Goal: Task Accomplishment & Management: Manage account settings

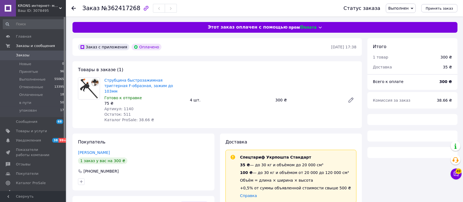
click at [364, 118] on div "Итого 1 товар 300 ₴ Доставка 35 ₴ Всего к оплате 300 ₴ Комиссия за заказ 38.66 ₴" at bounding box center [411, 195] width 95 height 314
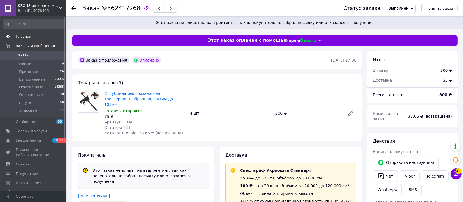
click at [32, 36] on span "Главная" at bounding box center [33, 36] width 35 height 5
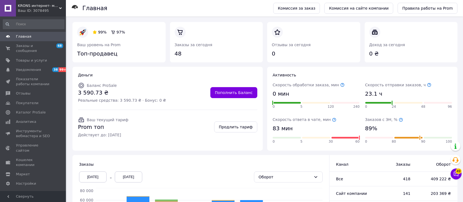
click at [22, 36] on span "Главная" at bounding box center [23, 36] width 15 height 5
click at [42, 157] on span "Кошелек компании" at bounding box center [33, 162] width 35 height 10
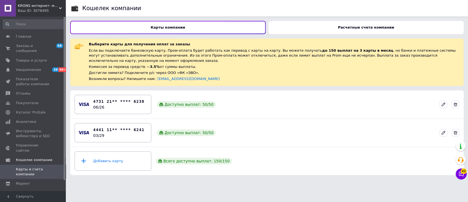
click at [462, 17] on div "Кошелек компании Карты компании Расчетные счета компании Выберите карты для пол…" at bounding box center [267, 89] width 403 height 179
click at [373, 24] on div "Расчетные счета компании" at bounding box center [367, 27] width 196 height 13
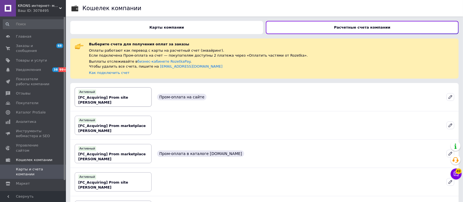
click at [128, 96] on b "[FC_Acquiring] Prom site [PERSON_NAME]" at bounding box center [103, 99] width 50 height 9
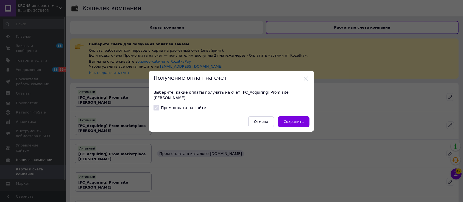
click at [321, 76] on div "Получение оплат на счет Выберите, какие оплаты получать на счет [FC_Acquiring] …" at bounding box center [231, 101] width 463 height 202
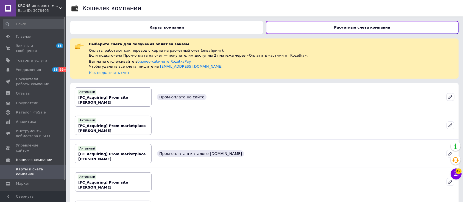
click at [451, 97] on icon at bounding box center [449, 96] width 3 height 3
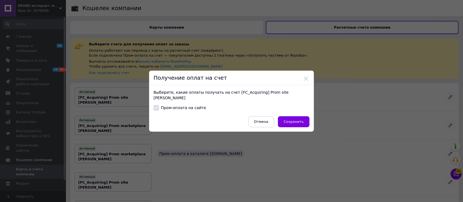
click at [396, 94] on div "Получение оплат на счет Выберите, какие оплаты получать на счет [FC_Acquiring] …" at bounding box center [231, 101] width 463 height 202
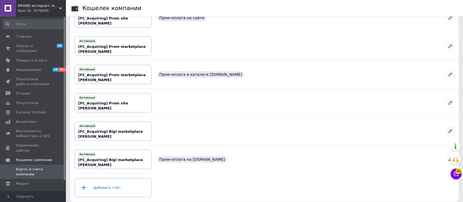
scroll to position [82, 0]
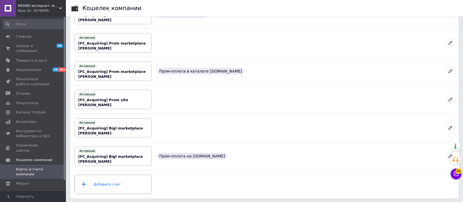
click at [117, 181] on div "Добавить счет" at bounding box center [113, 184] width 70 height 16
click at [41, 110] on span "Каталог ProSale" at bounding box center [33, 112] width 35 height 5
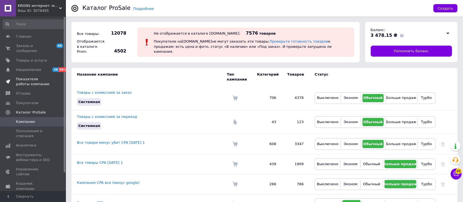
click at [59, 77] on span at bounding box center [58, 82] width 15 height 10
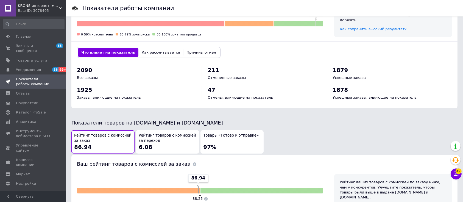
scroll to position [284, 0]
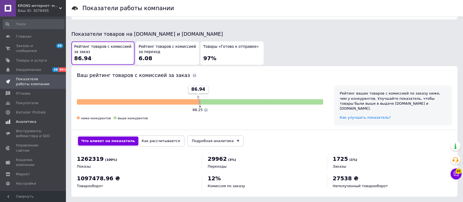
click at [42, 119] on span "Аналитика" at bounding box center [33, 121] width 35 height 5
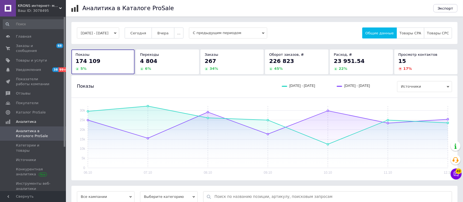
click at [119, 34] on button "[DATE] - [DATE]" at bounding box center [98, 32] width 42 height 11
click at [276, 80] on div "Показы [DATE] - [DATE] [DATE] - [DATE] Источники" at bounding box center [264, 86] width 386 height 22
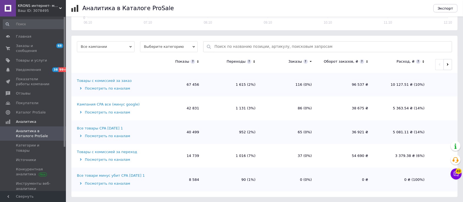
scroll to position [4, 0]
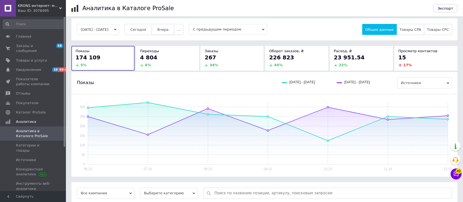
click at [168, 31] on span "Вчера" at bounding box center [162, 29] width 11 height 4
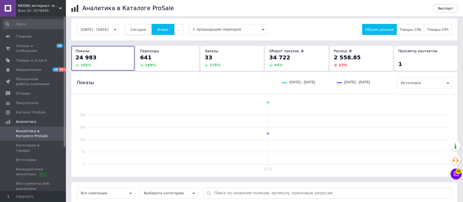
click at [146, 27] on span "Сегодня" at bounding box center [138, 29] width 16 height 4
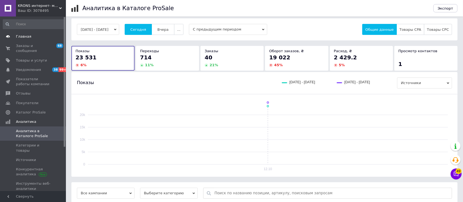
click at [36, 36] on span "Главная" at bounding box center [33, 36] width 35 height 5
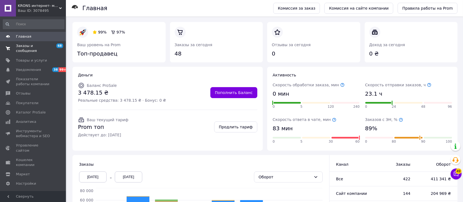
click at [38, 47] on span "Заказы и сообщения" at bounding box center [33, 48] width 35 height 10
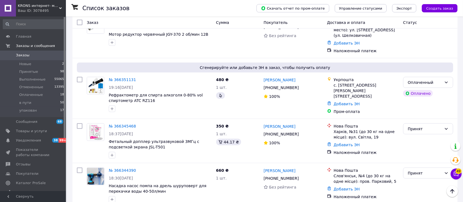
scroll to position [900, 0]
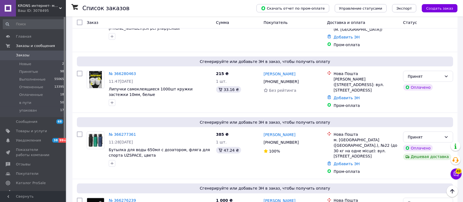
scroll to position [914, 0]
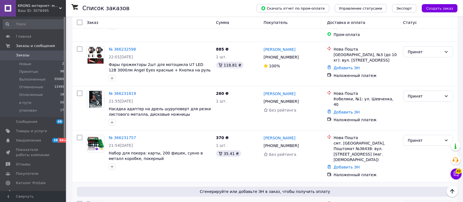
scroll to position [879, 0]
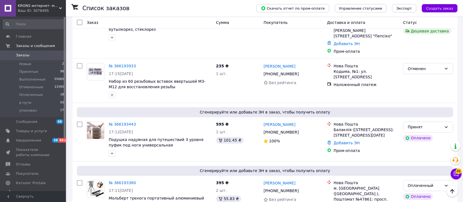
scroll to position [952, 0]
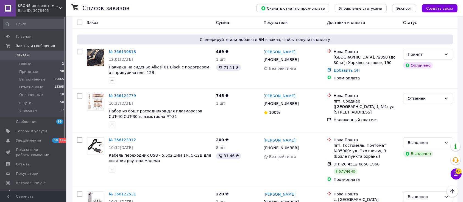
scroll to position [956, 0]
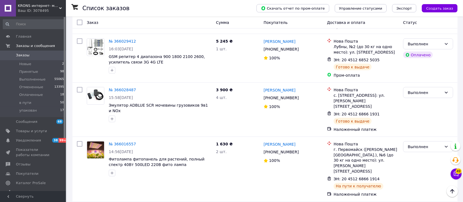
scroll to position [895, 0]
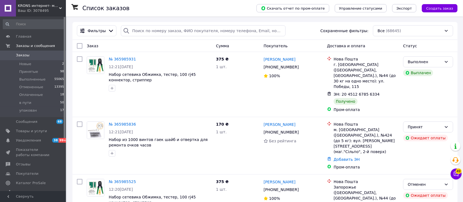
click at [46, 57] on span "Заказы" at bounding box center [33, 55] width 35 height 5
